Goal: Navigation & Orientation: Find specific page/section

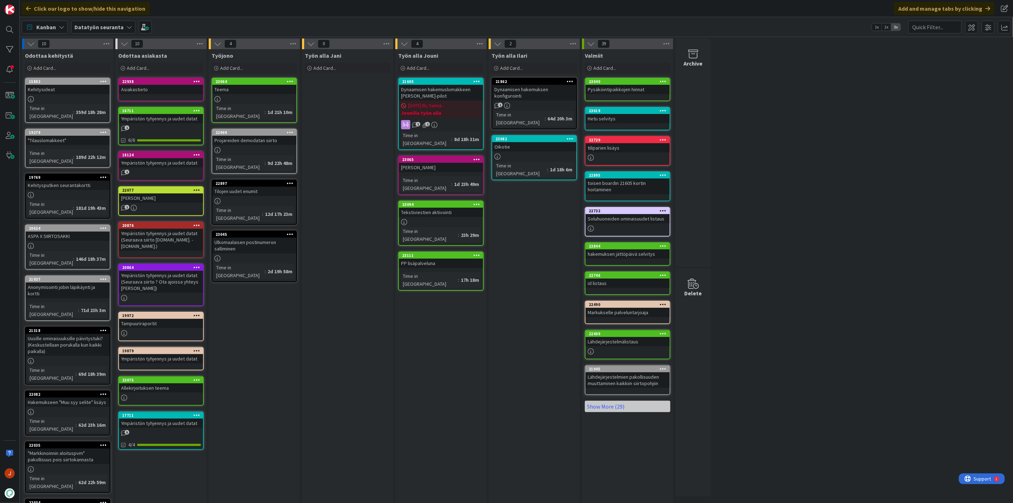
click at [447, 80] on div "21605" at bounding box center [442, 81] width 81 height 5
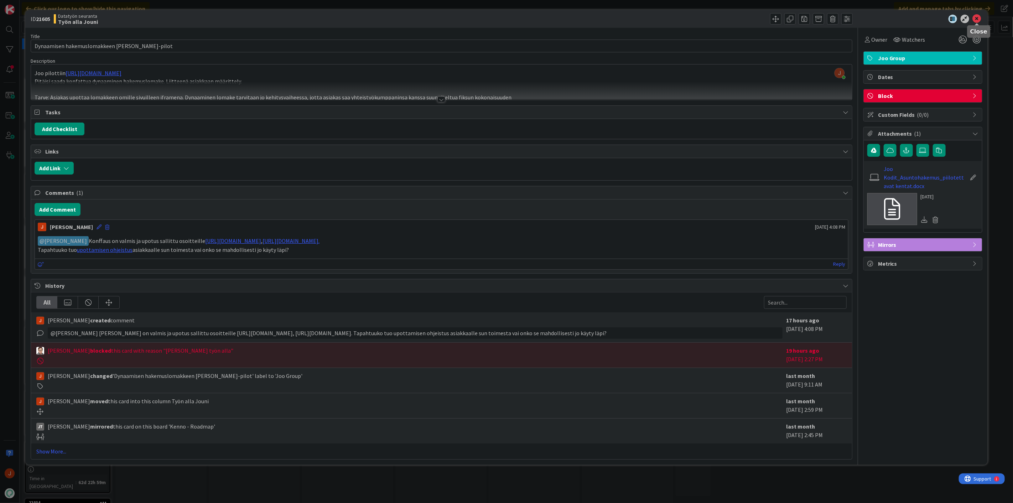
click at [977, 19] on icon at bounding box center [977, 19] width 9 height 9
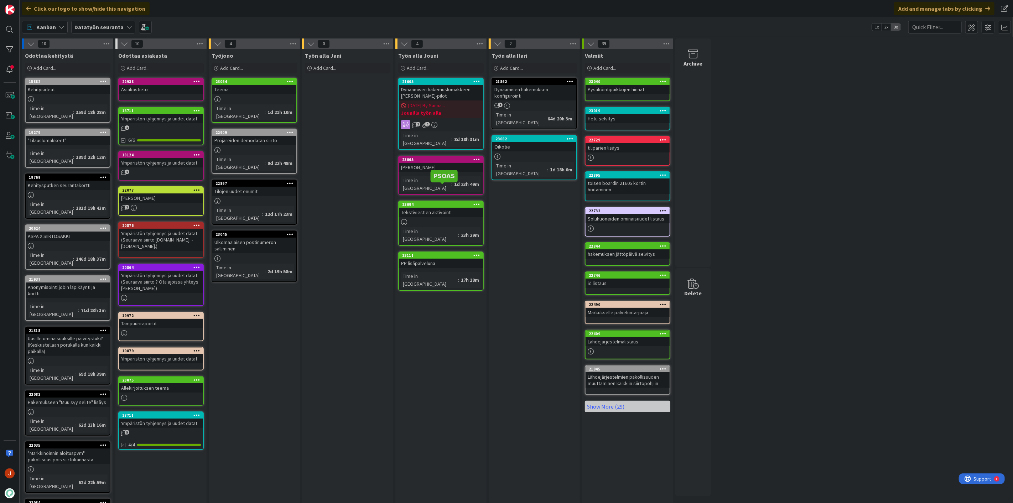
click at [450, 202] on div "23094" at bounding box center [442, 204] width 81 height 5
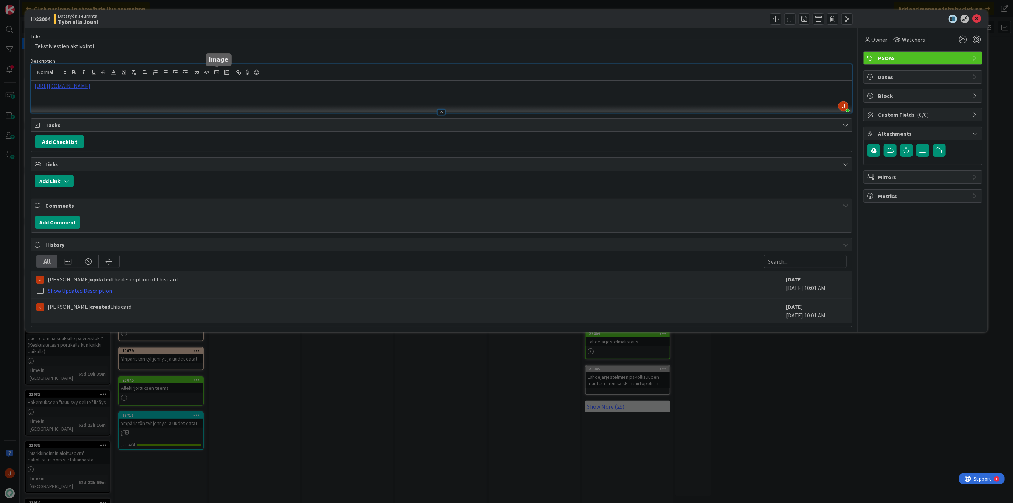
click at [219, 71] on div "[PERSON_NAME] just joined [URL][DOMAIN_NAME]" at bounding box center [441, 88] width 821 height 48
click at [159, 98] on link "[URL][DOMAIN_NAME]" at bounding box center [139, 99] width 49 height 9
click at [373, 87] on p "[URL][DOMAIN_NAME]" at bounding box center [442, 86] width 814 height 8
click at [971, 17] on div at bounding box center [919, 19] width 126 height 9
click at [974, 18] on icon at bounding box center [977, 19] width 9 height 9
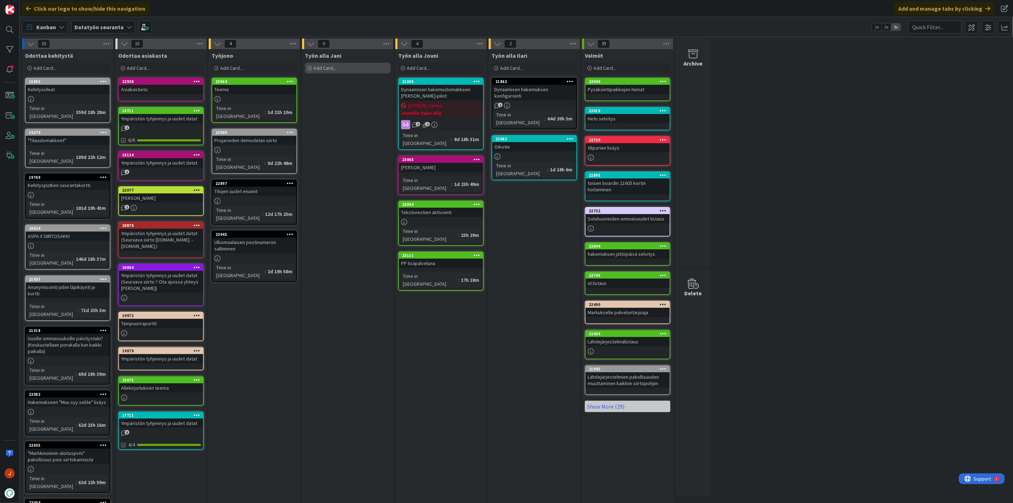
click at [346, 66] on div "Add Card..." at bounding box center [348, 68] width 86 height 11
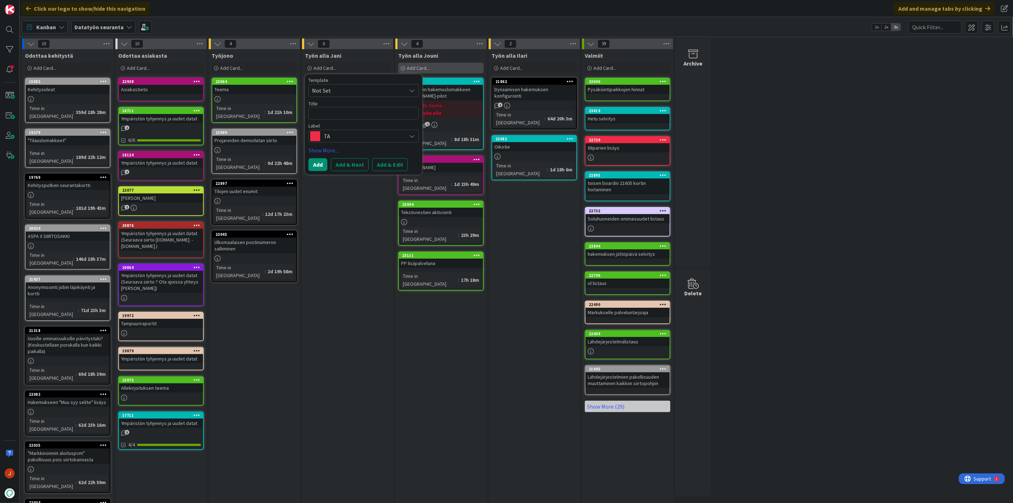
click at [430, 66] on div "Add Card..." at bounding box center [441, 68] width 86 height 11
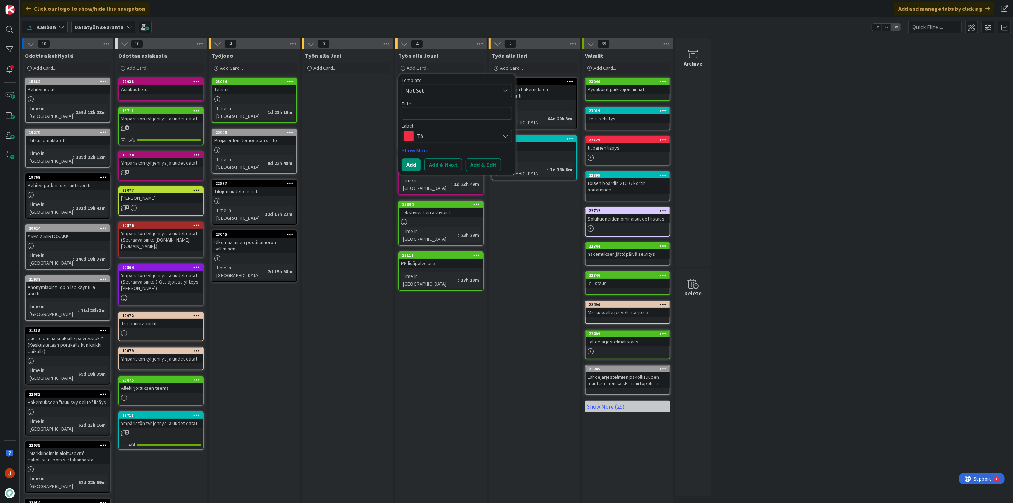
click at [440, 112] on textarea at bounding box center [457, 113] width 110 height 13
click at [440, 143] on div "Template Not Set Title 0 / 128 Label TA Show More... Add Add & Next Add & Edit" at bounding box center [457, 124] width 110 height 93
click at [442, 136] on span "TA" at bounding box center [456, 136] width 79 height 10
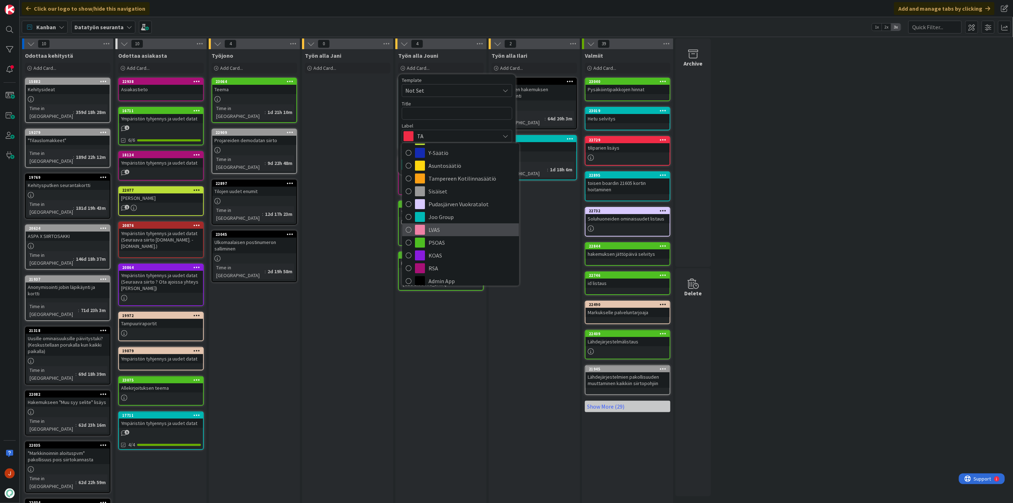
scroll to position [40, 0]
drag, startPoint x: 322, startPoint y: 235, endPoint x: 339, endPoint y: 235, distance: 16.4
click at [327, 235] on div "Työn alla Jani Add Card... Template Not Set Title 0 / 128 Label TA Show More...…" at bounding box center [347, 331] width 91 height 564
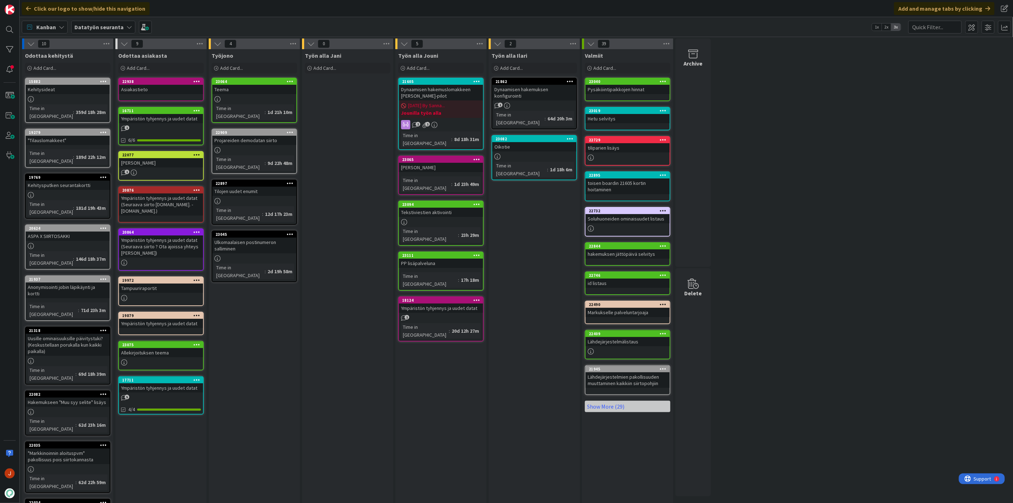
click at [343, 150] on div "Työn alla Jani Add Card... Template Not Set Title 0 / 128 Label TA Show More...…" at bounding box center [347, 331] width 91 height 564
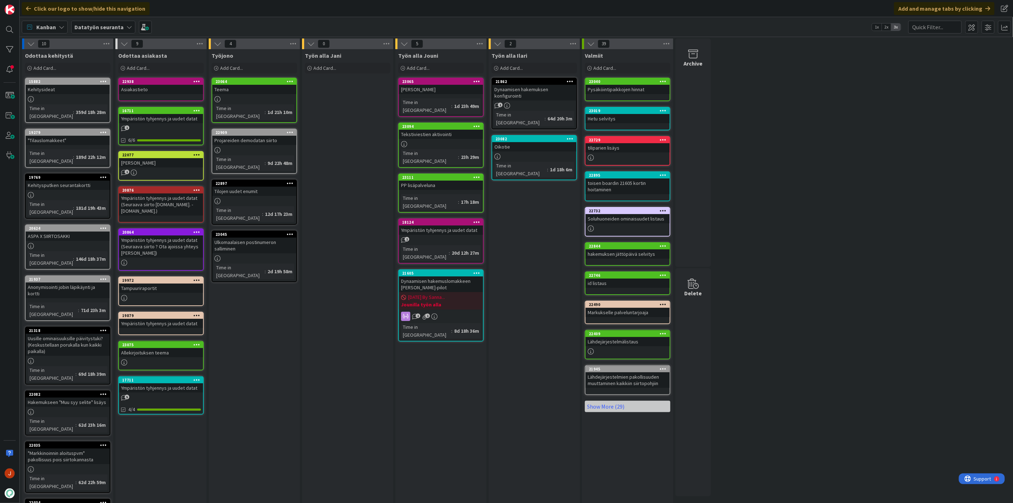
click at [428, 322] on div "Työn alla Jouni Add Card... Template Not Set Title 0 / 128 Label TA TA Lahden T…" at bounding box center [440, 331] width 91 height 564
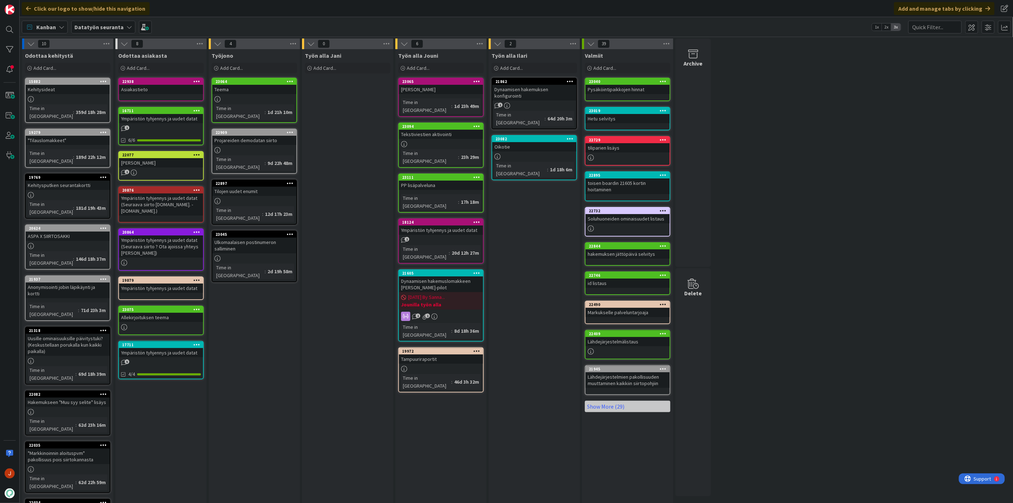
click at [430, 354] on div "Tampuuriraportit" at bounding box center [441, 358] width 84 height 9
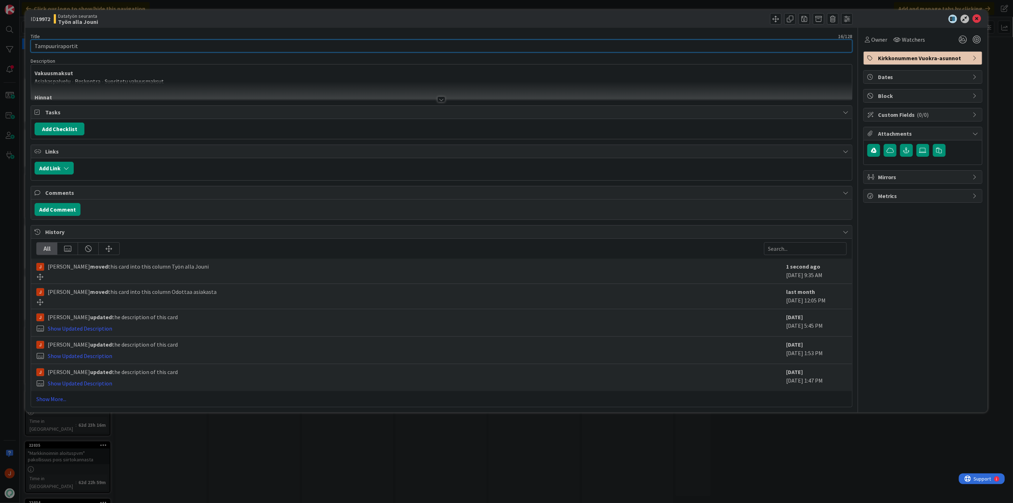
drag, startPoint x: 92, startPoint y: 45, endPoint x: 30, endPoint y: 53, distance: 62.2
click at [31, 53] on div "Title 16 / 128 Tampuuriraportit Description Vakuusmaksut Asiakaspalvelu - Resko…" at bounding box center [442, 217] width 822 height 379
type input "Pysäköintipaikkasopimukset lisäpalveluna"
click at [977, 19] on icon at bounding box center [977, 19] width 9 height 9
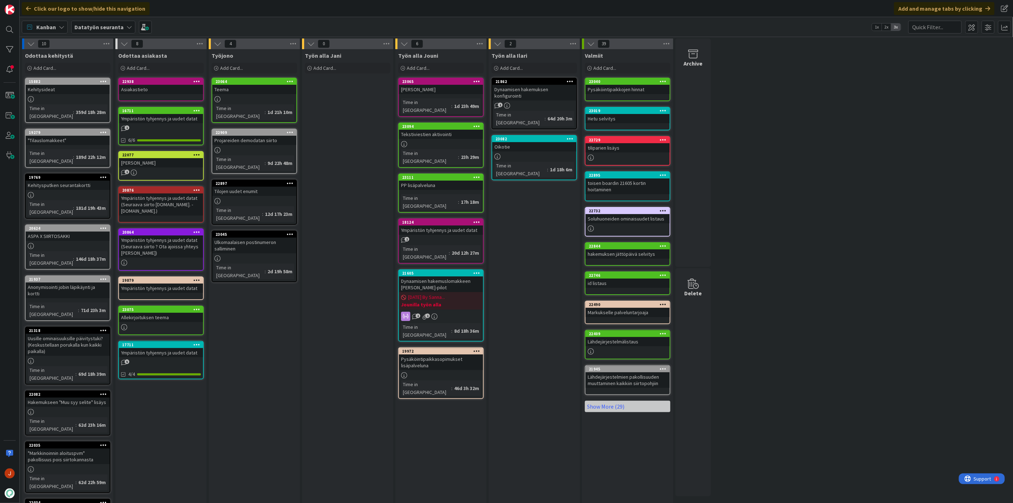
drag, startPoint x: 404, startPoint y: 393, endPoint x: 413, endPoint y: 390, distance: 9.9
click at [404, 393] on div "Työn alla Jouni Add Card... Template Not Set Title 0 / 128 Label TA TA Lahden T…" at bounding box center [440, 331] width 91 height 564
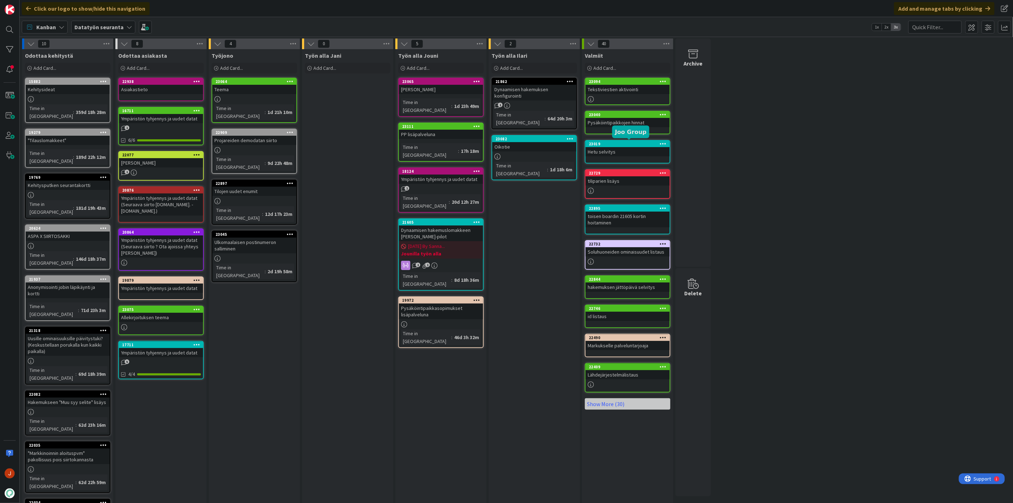
click at [539, 296] on div "Työn alla Ilari Add Card... 21862 Dynaamisen hakemuksen konfigurointi 1 Time in…" at bounding box center [534, 331] width 91 height 564
click at [480, 368] on div "Työn alla Jouni Add Card... Template Not Set Title 0 / 128 Label TA TA Lahden T…" at bounding box center [440, 331] width 91 height 564
click at [577, 244] on div "Työn alla Ilari Add Card... 21862 Dynaamisen hakemuksen konfigurointi 1 Time in…" at bounding box center [534, 331] width 91 height 564
click at [361, 202] on div "Työn alla Jani Add Card... Template Not Set Title 0 / 128 Label TA Show More...…" at bounding box center [347, 331] width 91 height 564
click at [330, 139] on div "Työn alla Jani Add Card... Template Not Set Title 0 / 128 Label TA Show More...…" at bounding box center [347, 331] width 91 height 564
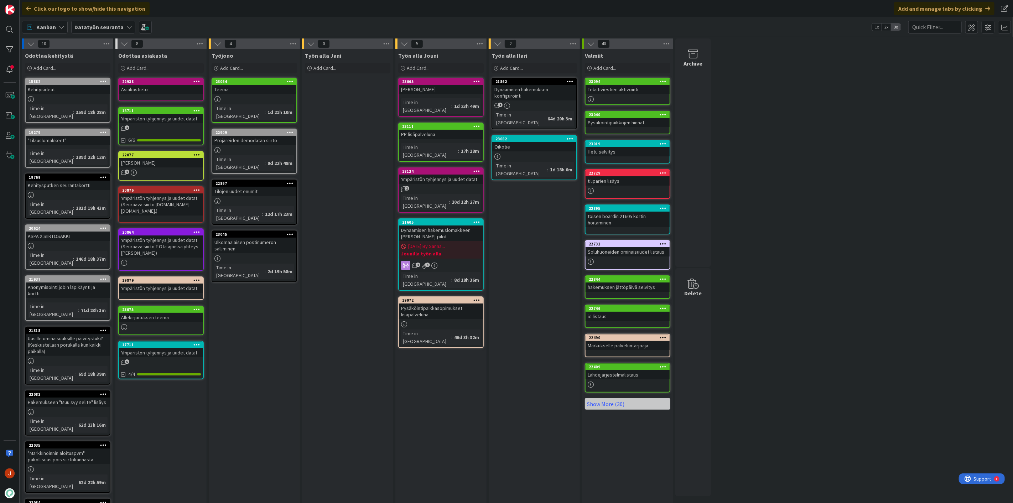
click at [354, 214] on div "Työn alla Jani Add Card... Template Not Set Title 0 / 128 Label TA Show More...…" at bounding box center [347, 331] width 91 height 564
click at [328, 118] on div "Työn alla Jani Add Card... Template Not Set Title 0 / 128 Label TA Show More...…" at bounding box center [347, 331] width 91 height 564
click at [787, 364] on div "10 Odottaa kehitystä Add Card... 15882 Kehitysideat Time in [GEOGRAPHIC_DATA] :…" at bounding box center [516, 327] width 991 height 579
click at [443, 337] on div "Työn alla Jouni Add Card... Template Not Set Title 0 / 128 Label TA TA Lahden T…" at bounding box center [440, 331] width 91 height 564
drag, startPoint x: 340, startPoint y: 105, endPoint x: 357, endPoint y: 100, distance: 17.7
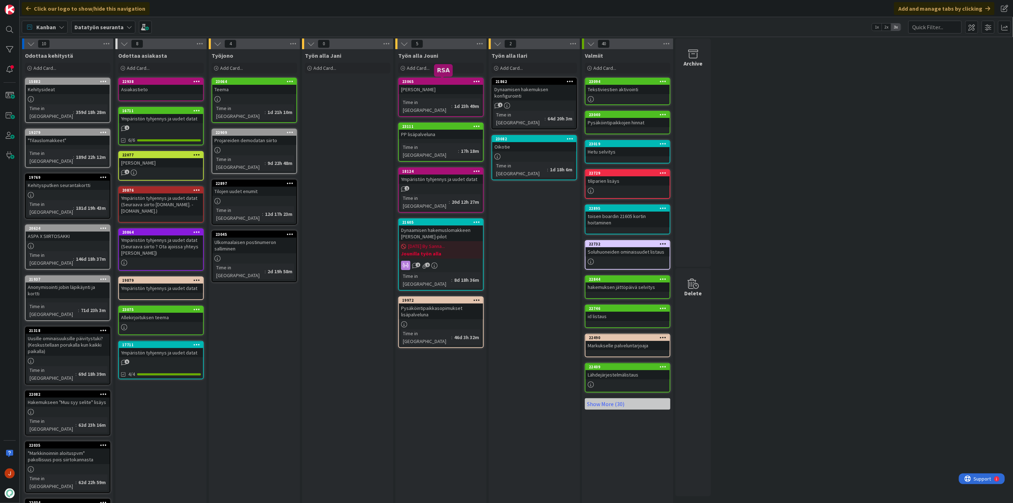
click at [347, 102] on div "Työn alla Jani Add Card... Template Not Set Title 0 / 128 Label TA Show More...…" at bounding box center [347, 331] width 91 height 564
click at [442, 81] on div "23065" at bounding box center [442, 81] width 81 height 5
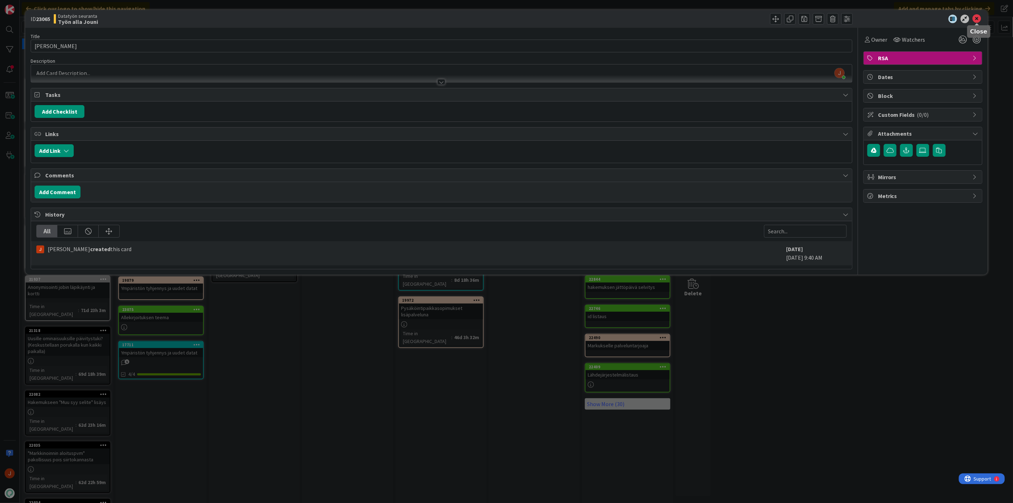
click at [980, 19] on icon at bounding box center [977, 19] width 9 height 9
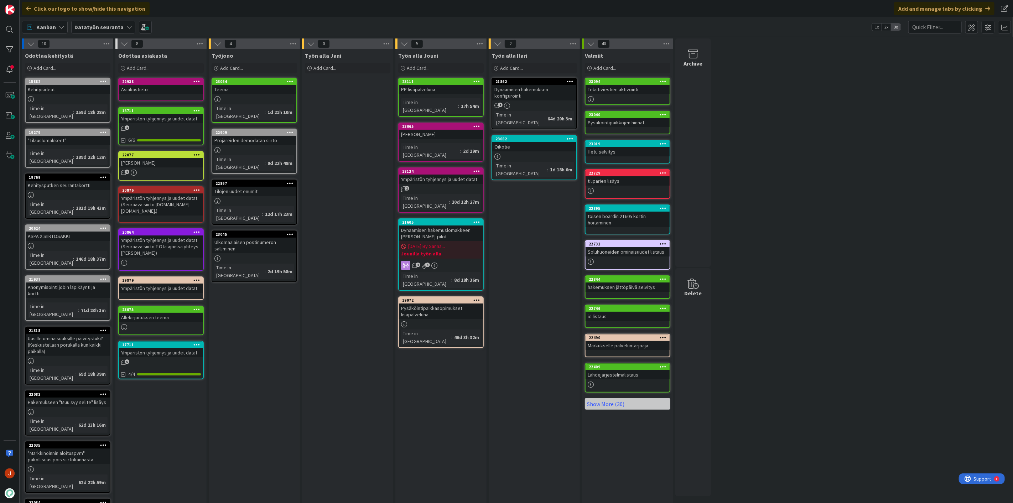
click at [432, 89] on div "PP lisäpalveluna" at bounding box center [441, 89] width 84 height 9
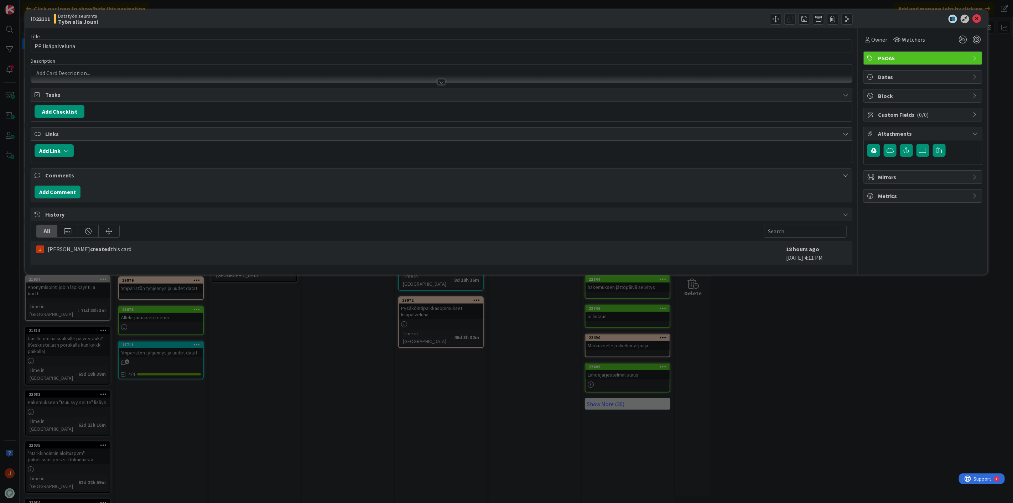
click at [73, 71] on p at bounding box center [442, 73] width 814 height 8
